Goal: Book appointment/travel/reservation

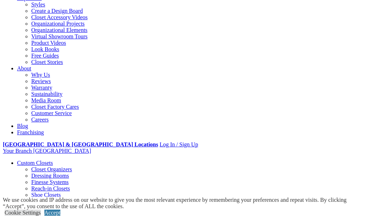
scroll to position [124, 0]
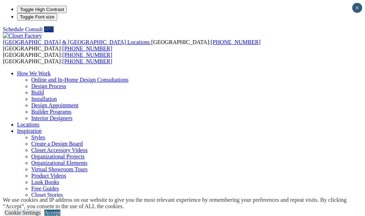
click at [60, 209] on link "Accept" at bounding box center [52, 212] width 16 height 6
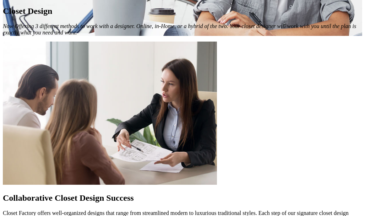
scroll to position [713, 0]
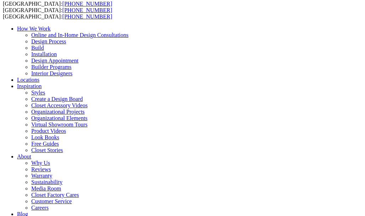
scroll to position [0, 0]
